Goal: Connect with others: Connect with others

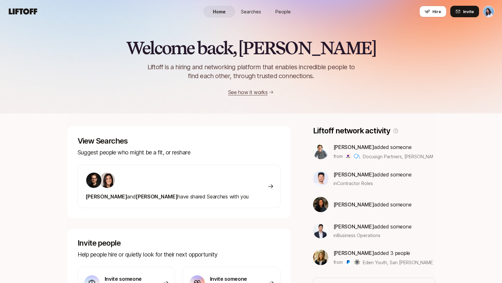
click at [284, 12] on span "People" at bounding box center [282, 11] width 15 height 7
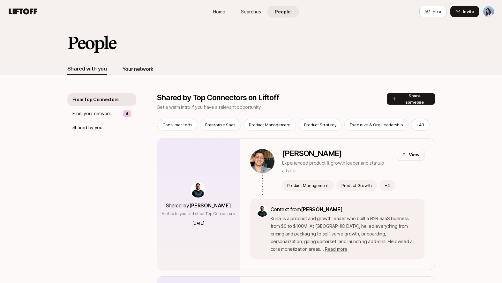
click at [142, 67] on div "Your network" at bounding box center [137, 69] width 31 height 8
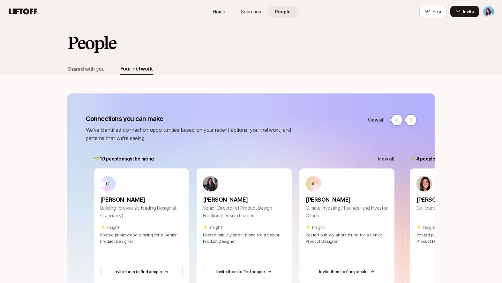
scroll to position [126, 0]
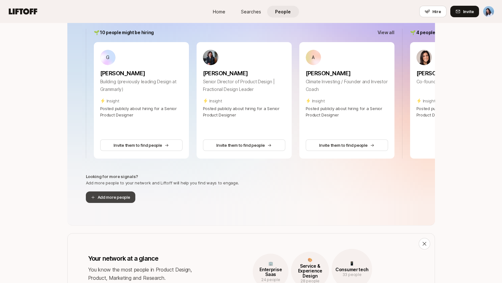
click at [119, 198] on button "Add more people" at bounding box center [110, 196] width 49 height 11
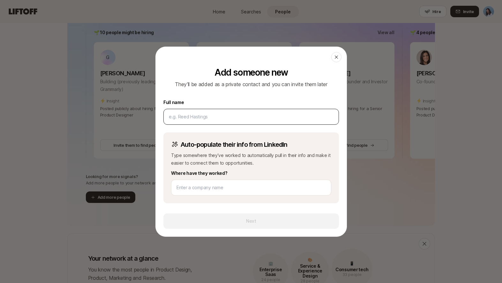
click at [201, 121] on div at bounding box center [251, 117] width 176 height 16
click at [200, 119] on input at bounding box center [251, 117] width 165 height 8
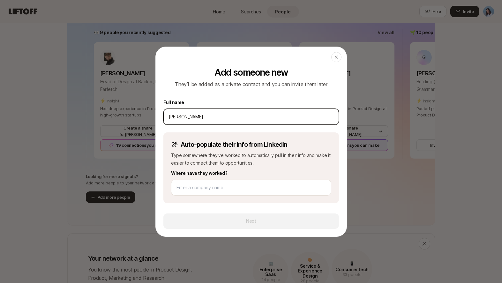
type input "[PERSON_NAME]"
click at [221, 100] on label "Full name" at bounding box center [251, 103] width 176 height 8
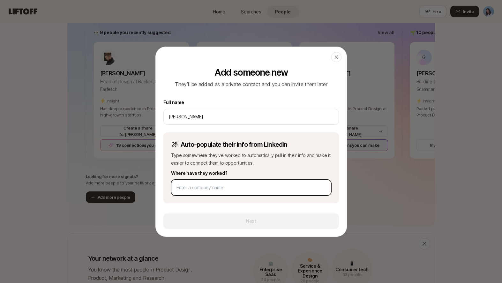
click at [201, 186] on input at bounding box center [250, 188] width 149 height 8
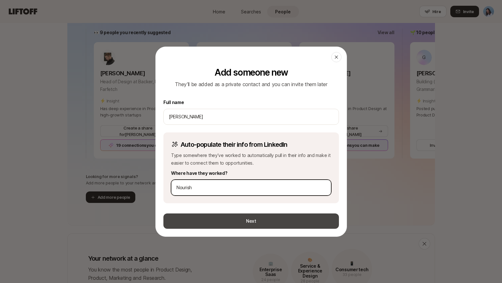
type input "Nourish"
click at [251, 221] on button "Next" at bounding box center [251, 221] width 176 height 15
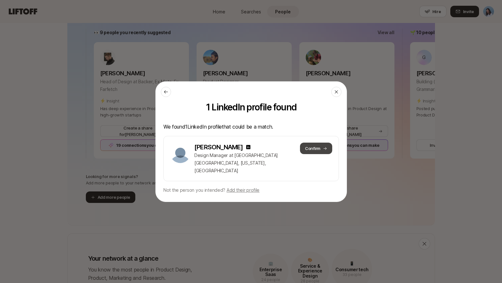
click at [319, 152] on button "Confirm" at bounding box center [316, 148] width 32 height 11
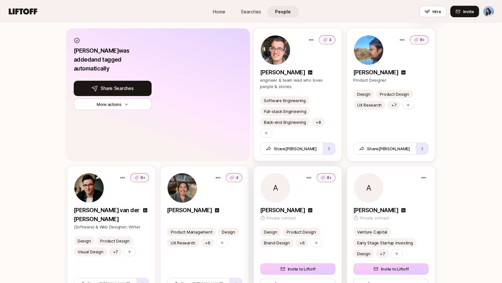
scroll to position [829, 0]
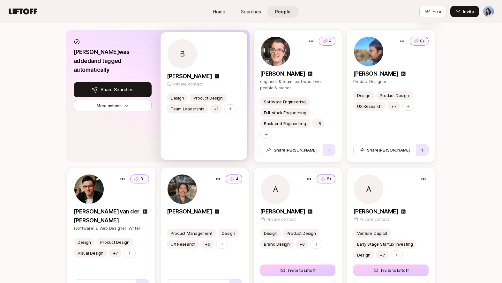
click at [228, 54] on div "B" at bounding box center [204, 54] width 74 height 31
